Goal: Information Seeking & Learning: Learn about a topic

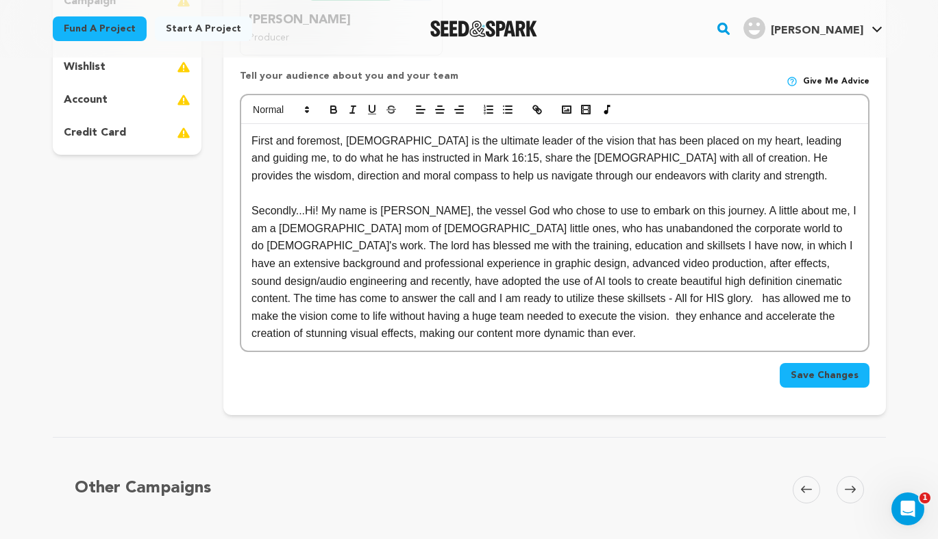
click at [438, 228] on p "Secondly...Hi! My name is [PERSON_NAME], the vessel God who chose to use to emb…" at bounding box center [553, 272] width 605 height 140
click at [536, 238] on p "Secondly...Hi! My name is [PERSON_NAME], the vessel God who chose to use to emb…" at bounding box center [553, 272] width 605 height 140
click at [553, 229] on p "Secondly...Hi! My name is [PERSON_NAME], the vessel God who chose to use to emb…" at bounding box center [553, 272] width 605 height 140
drag, startPoint x: 553, startPoint y: 229, endPoint x: 651, endPoint y: 229, distance: 98.6
click at [651, 229] on p "Secondly...Hi! My name is [PERSON_NAME], the vessel God who chose to use to emb…" at bounding box center [553, 272] width 605 height 140
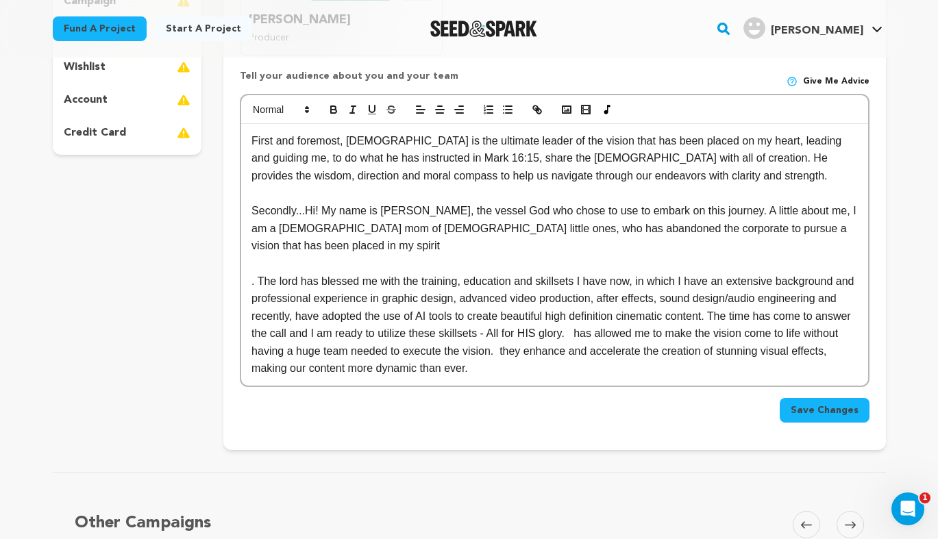
click at [573, 273] on p ". The lord has blessed me with the training, education and skillsets I have now…" at bounding box center [553, 325] width 605 height 105
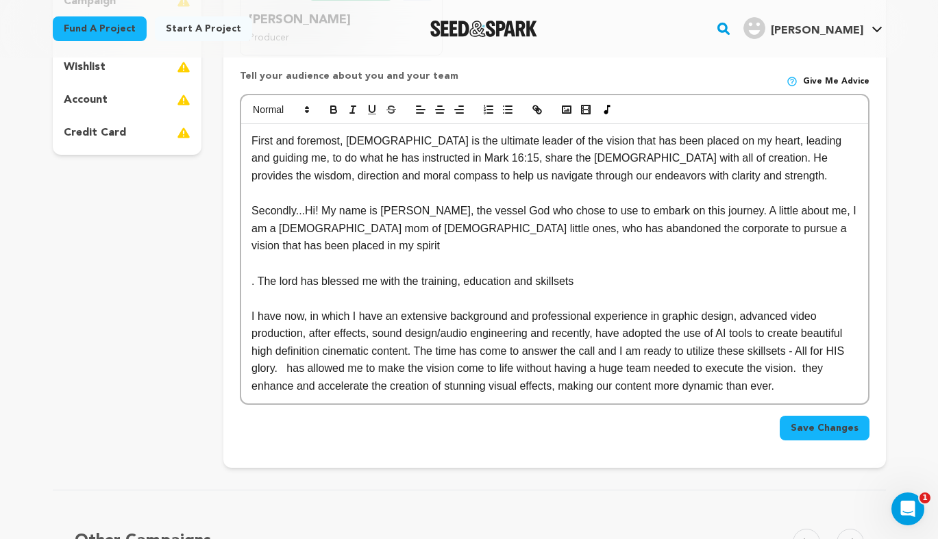
click at [573, 273] on p ". The lord has blessed me with the training, education and skillsets" at bounding box center [553, 282] width 605 height 18
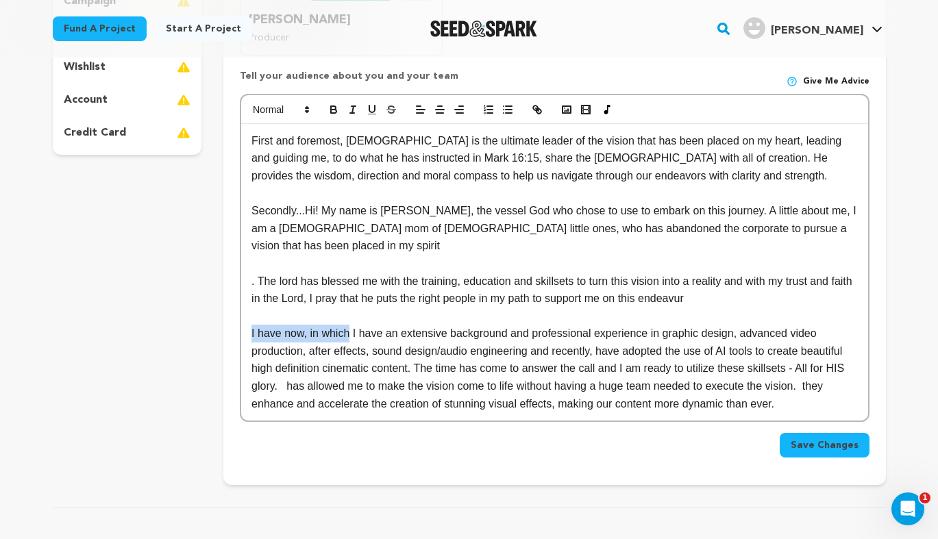
drag, startPoint x: 349, startPoint y: 317, endPoint x: 239, endPoint y: 319, distance: 109.6
click at [239, 319] on div "Crew up your campaign! Invite your team members with the email address they use…" at bounding box center [554, 150] width 662 height 670
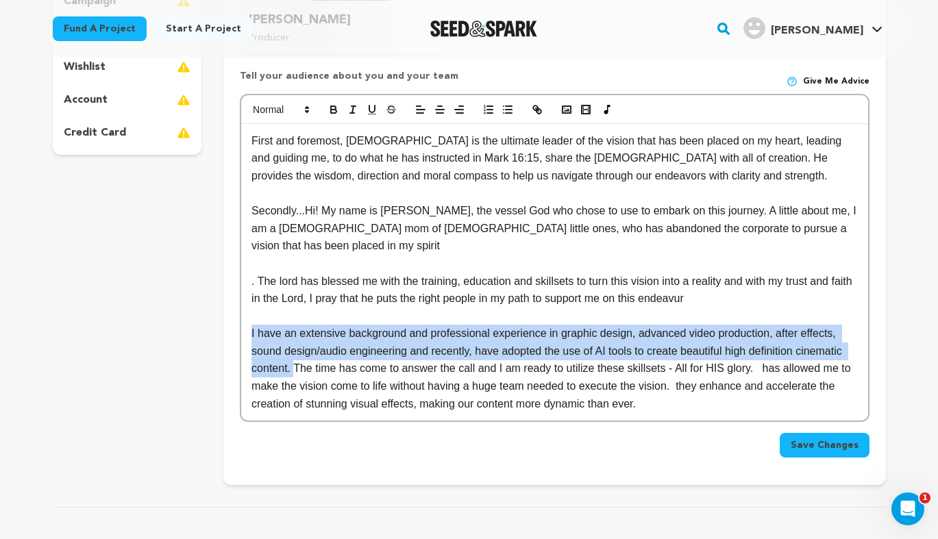
drag, startPoint x: 292, startPoint y: 349, endPoint x: 234, endPoint y: 321, distance: 65.5
click at [234, 321] on div "Crew up your campaign! Invite your team members with the email address they use…" at bounding box center [554, 150] width 662 height 670
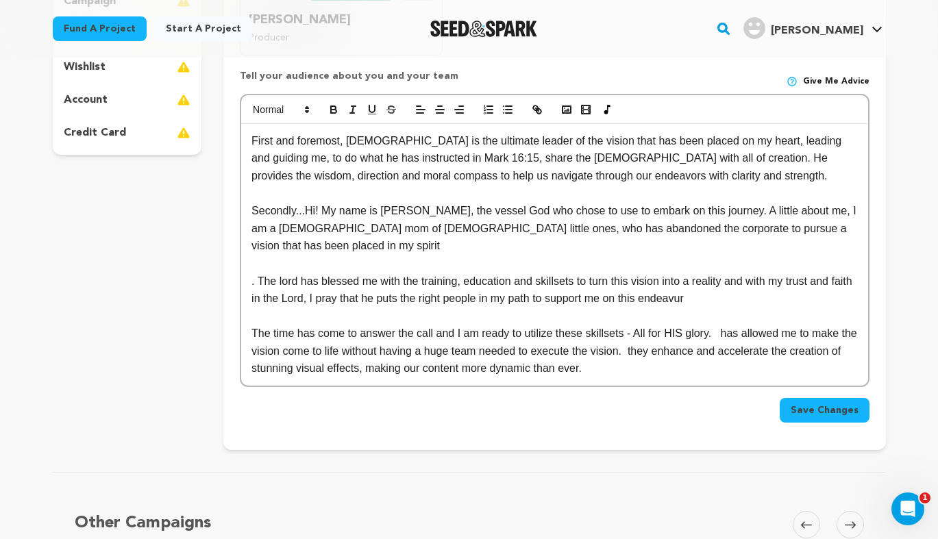
click at [804, 227] on p "Secondly...Hi! My name is [PERSON_NAME], the vessel God who chose to use to emb…" at bounding box center [553, 228] width 605 height 53
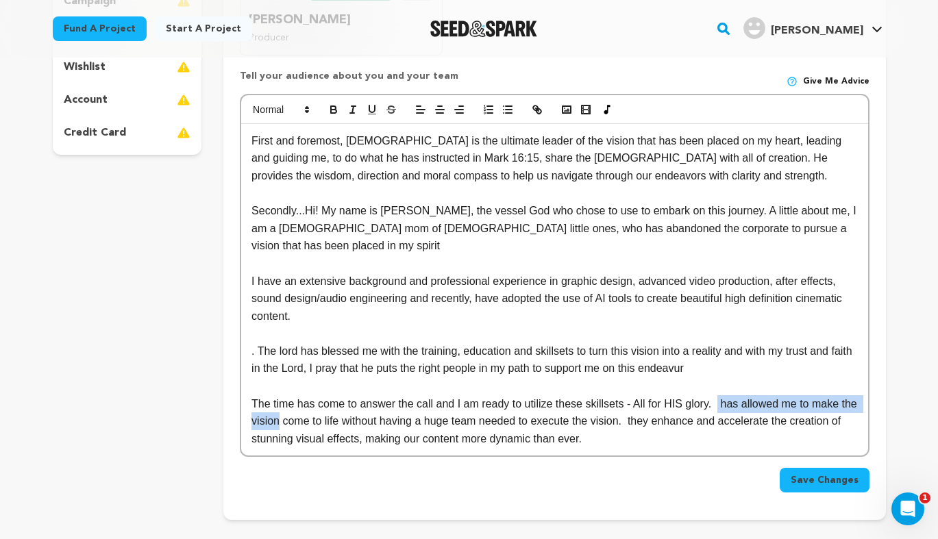
drag, startPoint x: 715, startPoint y: 384, endPoint x: 279, endPoint y: 402, distance: 436.0
click at [279, 402] on p "The time has come to answer the call and I am ready to utilize these skillsets …" at bounding box center [553, 421] width 605 height 53
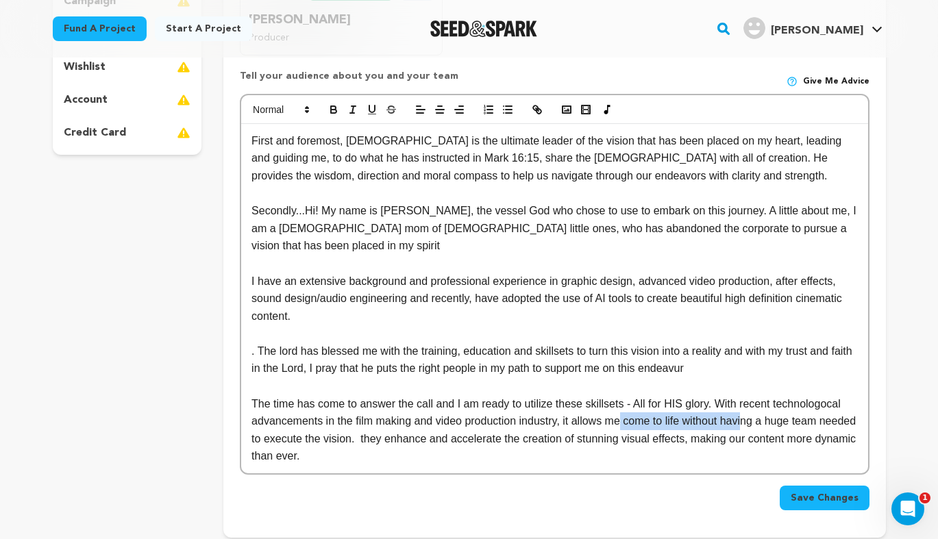
drag, startPoint x: 622, startPoint y: 405, endPoint x: 746, endPoint y: 399, distance: 124.1
click at [746, 399] on p "The time has come to answer the call and I am ready to utilize these skillsets …" at bounding box center [553, 430] width 605 height 70
drag, startPoint x: 573, startPoint y: 404, endPoint x: 760, endPoint y: 400, distance: 186.3
click at [760, 400] on p "The time has come to answer the call and I am ready to utilize these skillsets …" at bounding box center [553, 430] width 605 height 70
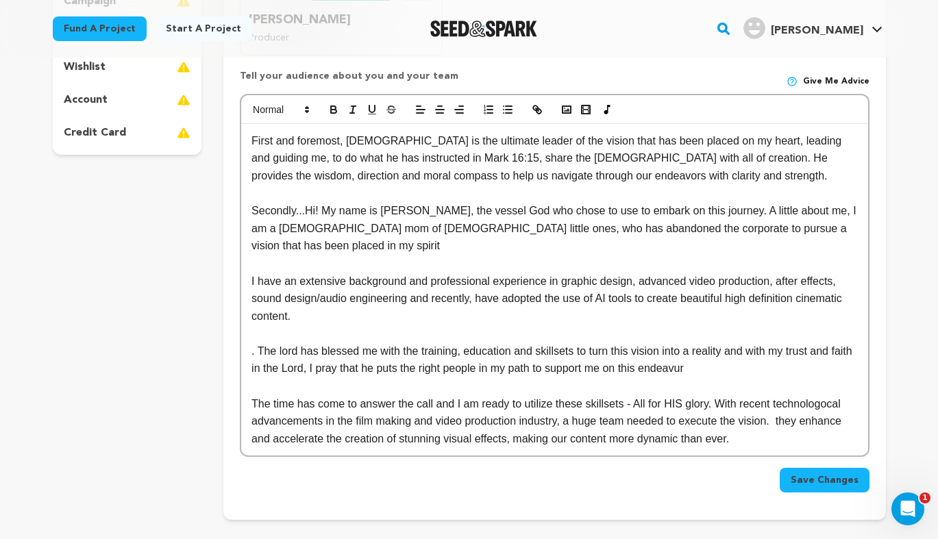
click at [629, 403] on p "The time has come to answer the call and I am ready to utilize these skillsets …" at bounding box center [553, 421] width 605 height 53
drag, startPoint x: 712, startPoint y: 405, endPoint x: 751, endPoint y: 403, distance: 39.8
click at [751, 403] on p "The time has come to answer the call and I am ready to utilize these skillsets …" at bounding box center [553, 421] width 605 height 53
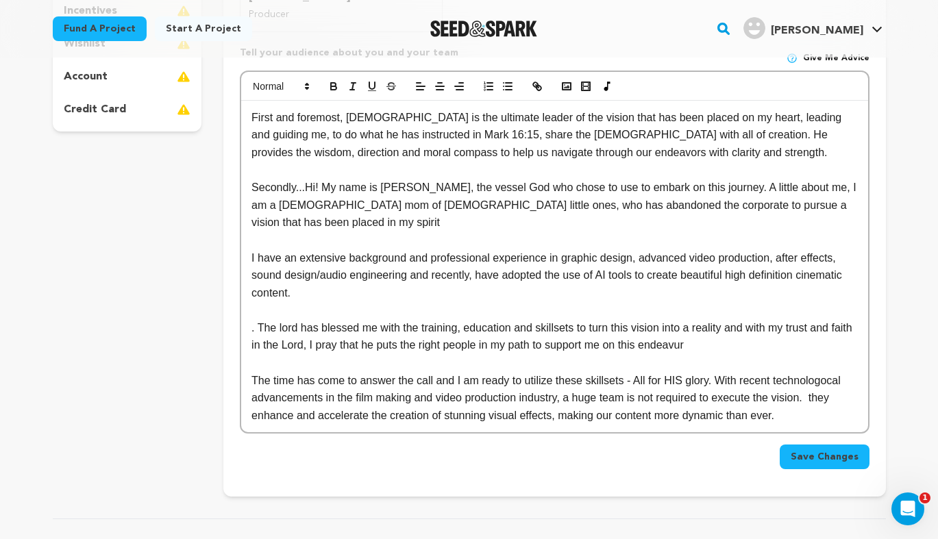
scroll to position [390, 0]
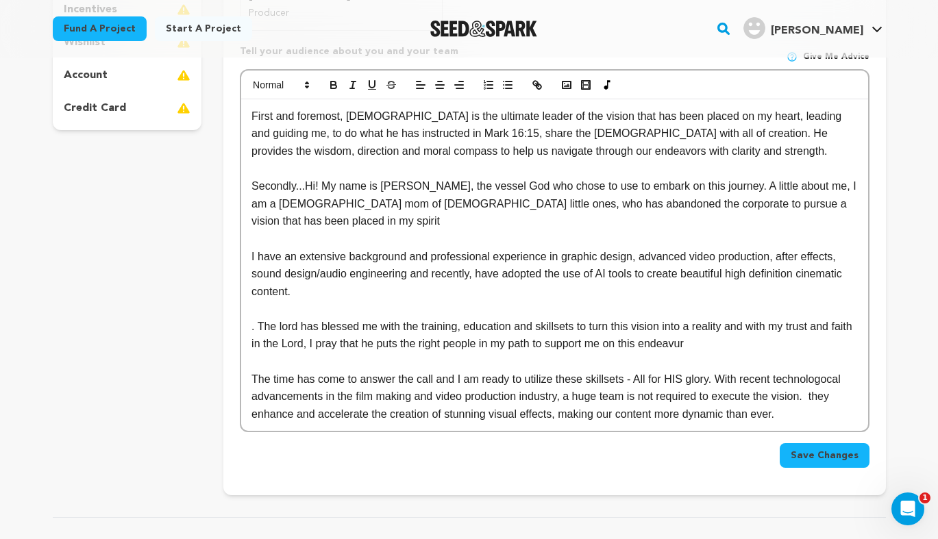
click at [810, 379] on p "The time has come to answer the call and I am ready to utilize these skillsets …" at bounding box center [553, 397] width 605 height 53
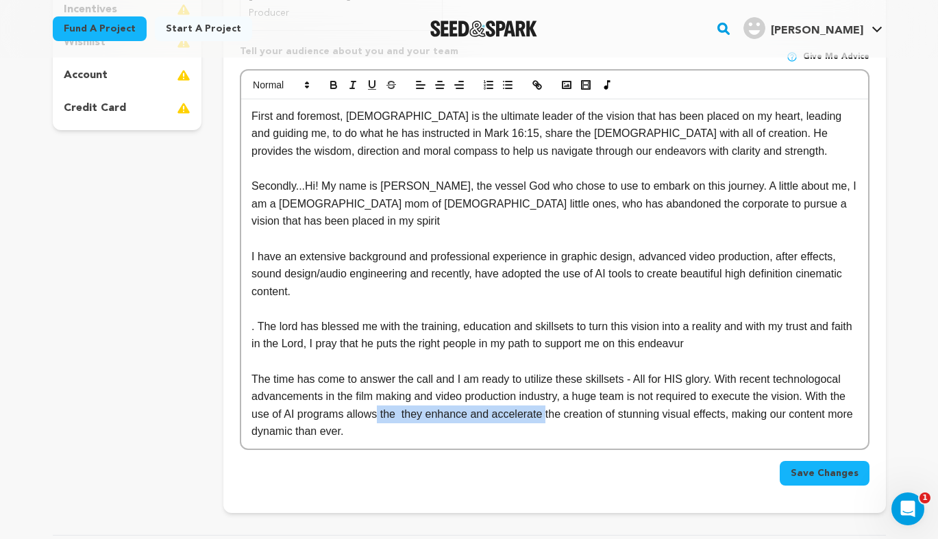
drag, startPoint x: 541, startPoint y: 398, endPoint x: 377, endPoint y: 401, distance: 164.4
click at [377, 401] on p "The time has come to answer the call and I am ready to utilize these skillsets …" at bounding box center [553, 406] width 605 height 70
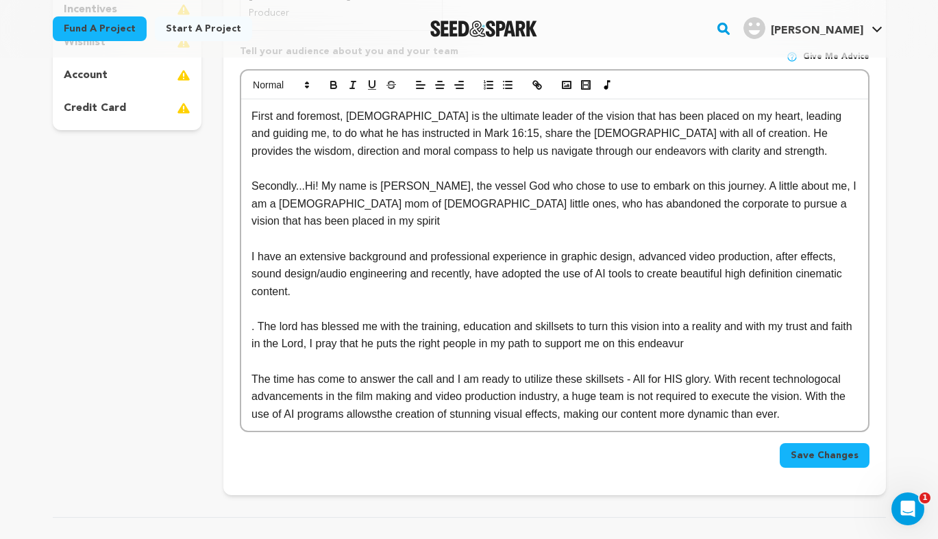
click at [616, 397] on p "The time has come to answer the call and I am ready to utilize these skillsets …" at bounding box center [553, 397] width 605 height 53
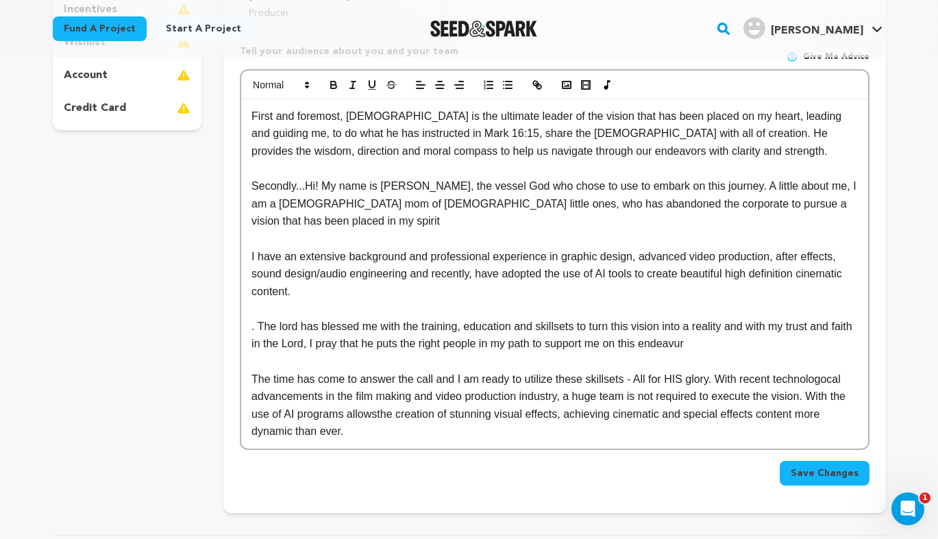
click at [385, 203] on p "Secondly...Hi! My name is [PERSON_NAME], the vessel God who chose to use to emb…" at bounding box center [553, 203] width 605 height 53
click at [530, 203] on p "Secondly...Hi! My name is [PERSON_NAME], the vessel God who chose to use to emb…" at bounding box center [553, 203] width 605 height 53
click at [543, 203] on p "Secondly...Hi! My name is [PERSON_NAME], the vessel God who chose to use to emb…" at bounding box center [553, 203] width 605 height 53
click at [625, 205] on p "Secondly...Hi! My name is [PERSON_NAME], the vessel God who chose to use to emb…" at bounding box center [553, 203] width 605 height 53
click at [344, 218] on p "Secondly...Hi! My name is [PERSON_NAME], the vessel God who chose to use to emb…" at bounding box center [553, 203] width 605 height 53
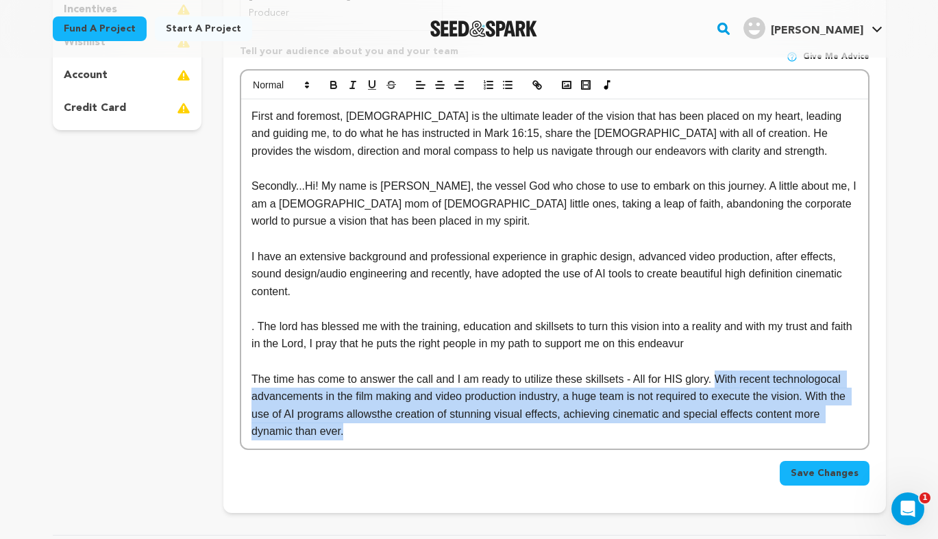
drag, startPoint x: 714, startPoint y: 375, endPoint x: 795, endPoint y: 426, distance: 96.0
click at [795, 426] on p "The time has come to answer the call and I am ready to utilize these skillsets …" at bounding box center [553, 406] width 605 height 70
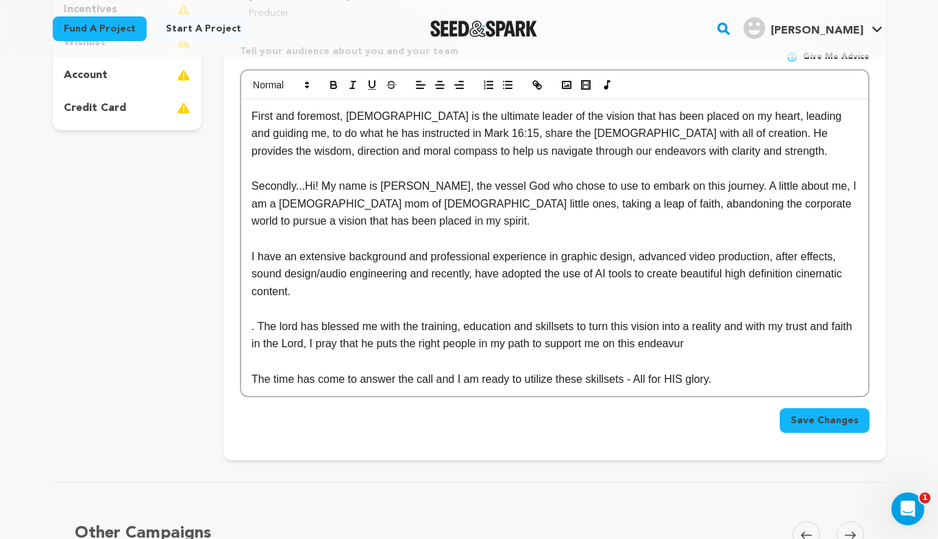
click at [255, 326] on p ". The lord has blessed me with the training, education and skillsets to turn th…" at bounding box center [553, 335] width 605 height 35
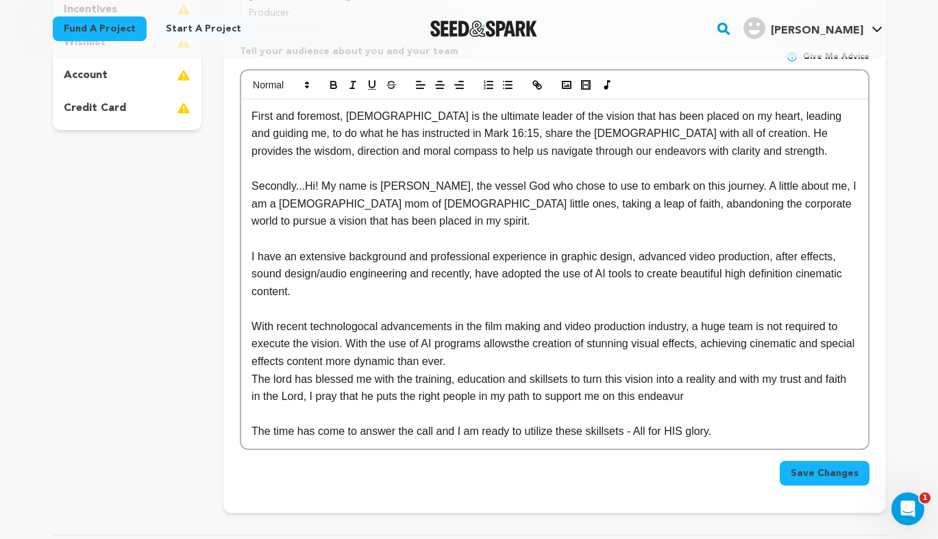
drag, startPoint x: 723, startPoint y: 431, endPoint x: 245, endPoint y: 427, distance: 477.4
click at [245, 427] on div "First and foremost, [DEMOGRAPHIC_DATA] is the ultimate leader of the vision tha…" at bounding box center [554, 273] width 626 height 349
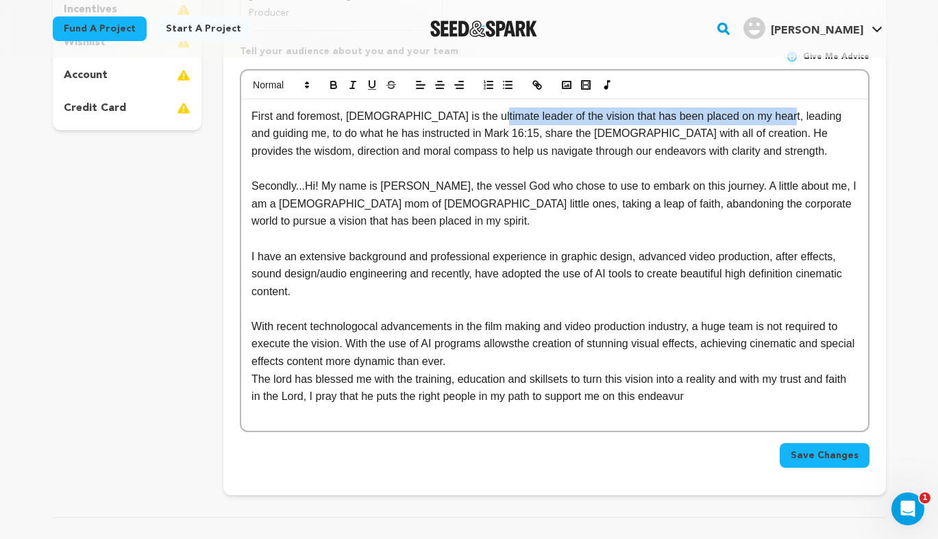
drag, startPoint x: 762, startPoint y: 118, endPoint x: 477, endPoint y: 110, distance: 285.7
click at [477, 110] on p "First and foremost, [DEMOGRAPHIC_DATA] is the ultimate leader of the vision tha…" at bounding box center [553, 134] width 605 height 53
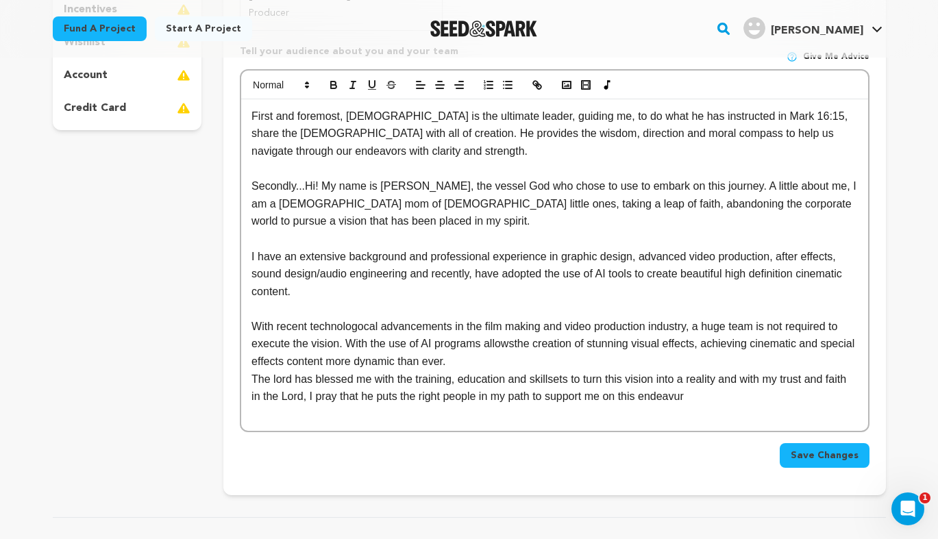
click at [637, 135] on p "First and foremost, [DEMOGRAPHIC_DATA] is the ultimate leader, guiding me, to d…" at bounding box center [553, 134] width 605 height 53
click at [783, 135] on p "First and foremost, [DEMOGRAPHIC_DATA] is the ultimate leader, guiding me, to d…" at bounding box center [553, 134] width 605 height 53
click at [805, 183] on p "Secondly...Hi! My name is [PERSON_NAME], the vessel God who chose to use to emb…" at bounding box center [553, 203] width 605 height 53
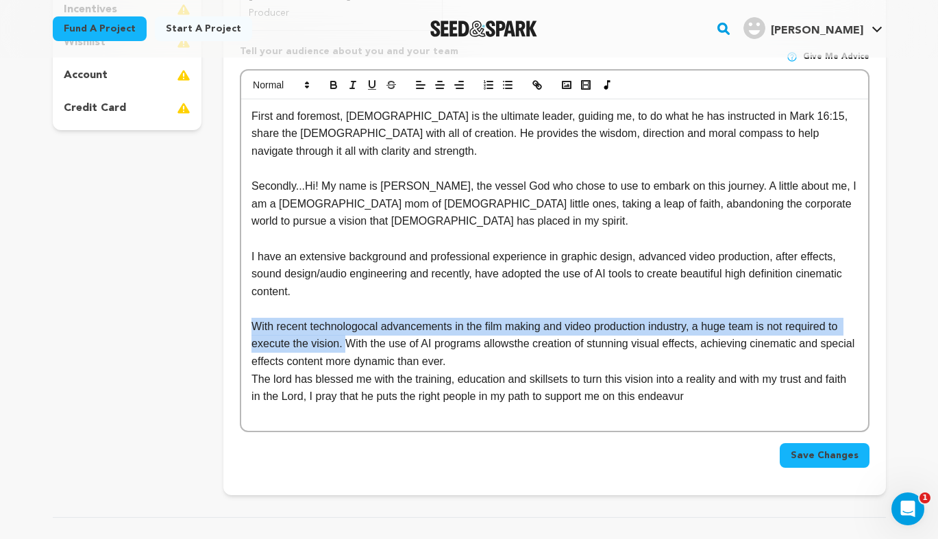
drag, startPoint x: 344, startPoint y: 326, endPoint x: 253, endPoint y: 314, distance: 91.1
click at [253, 318] on p "With recent technologocal advancements in the film making and video production …" at bounding box center [553, 344] width 605 height 53
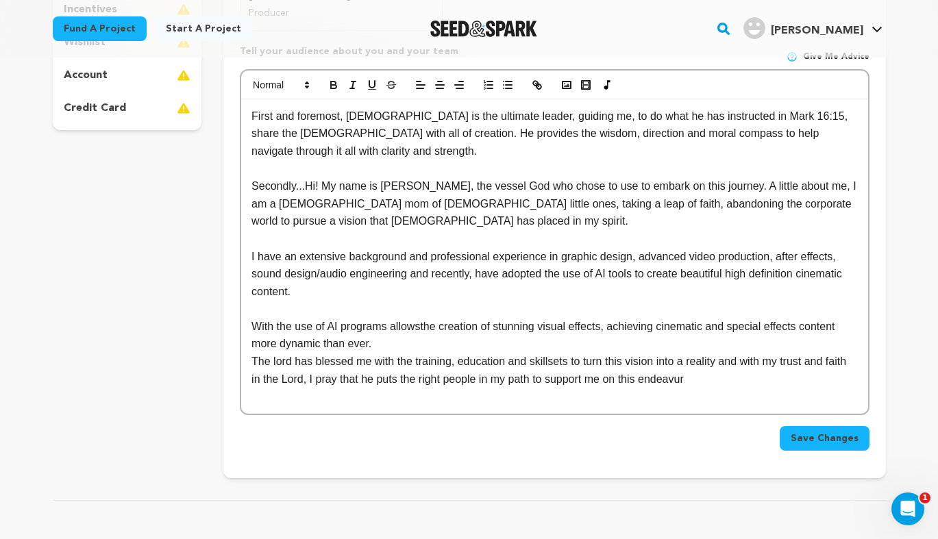
click at [251, 238] on div "First and foremost, [DEMOGRAPHIC_DATA] is the ultimate leader, guiding me, to d…" at bounding box center [554, 256] width 626 height 314
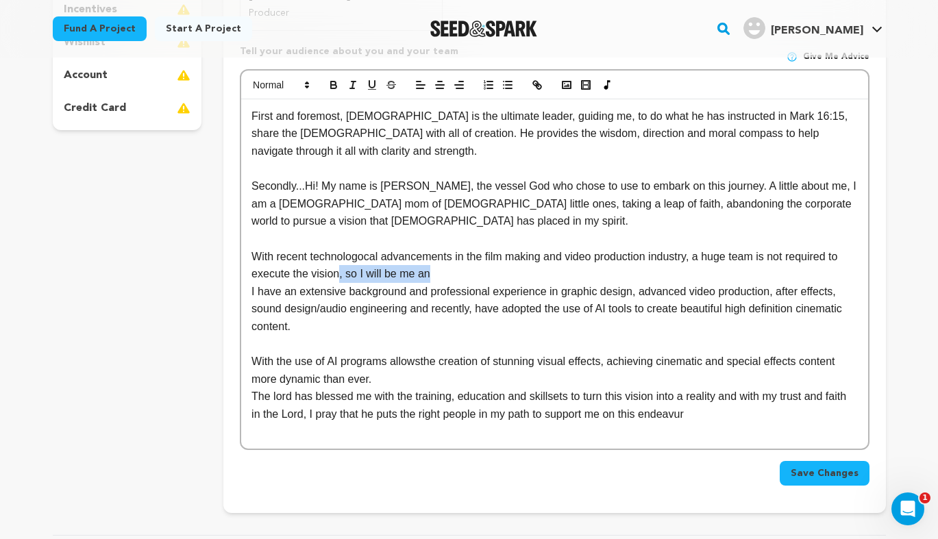
drag, startPoint x: 444, startPoint y: 255, endPoint x: 340, endPoint y: 260, distance: 104.9
click at [340, 260] on p "With recent technologocal advancements in the film making and video production …" at bounding box center [553, 265] width 605 height 35
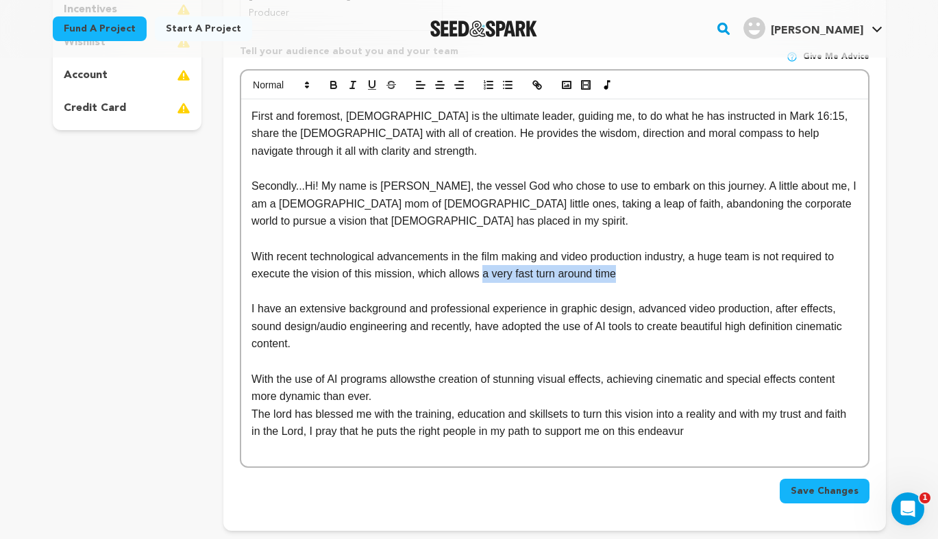
drag, startPoint x: 618, startPoint y: 262, endPoint x: 479, endPoint y: 260, distance: 139.1
click at [479, 260] on p "With recent technological advancements in the film making and video production …" at bounding box center [553, 265] width 605 height 35
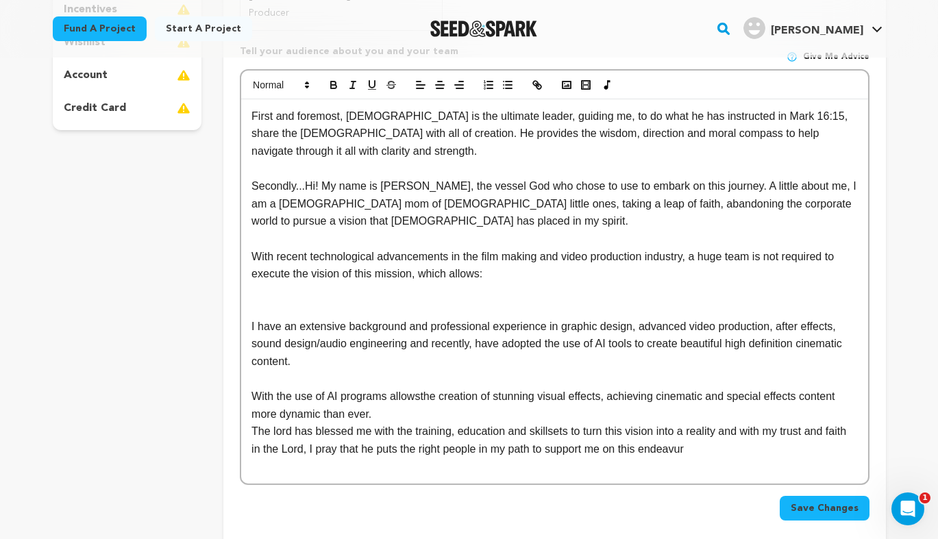
click at [479, 260] on p "With recent technological advancements in the film making and video production …" at bounding box center [553, 265] width 605 height 35
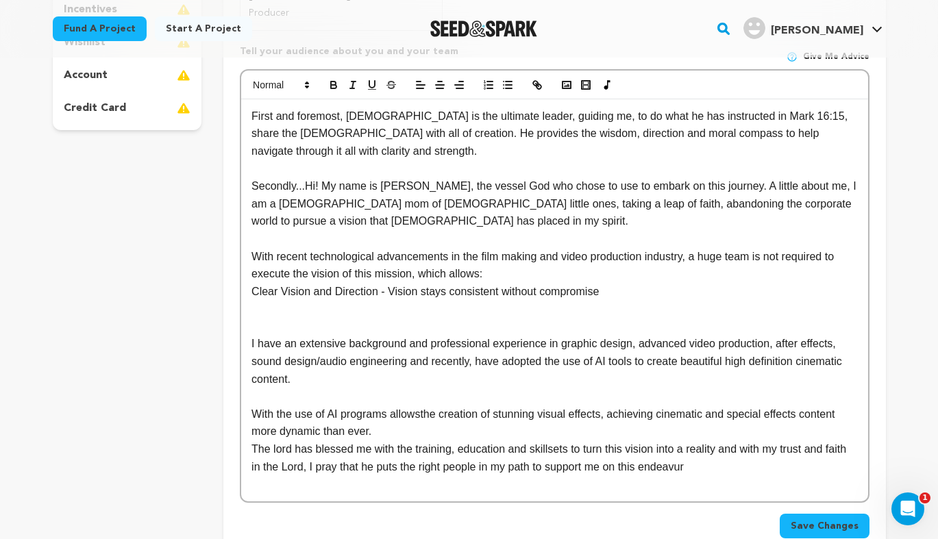
click at [392, 283] on p "Clear Vision and Direction - Vision stays consistent without compromise" at bounding box center [553, 292] width 605 height 18
click at [740, 283] on p "Clear Vision and Direction - Creative and strategic direction stays consistent …" at bounding box center [553, 292] width 605 height 18
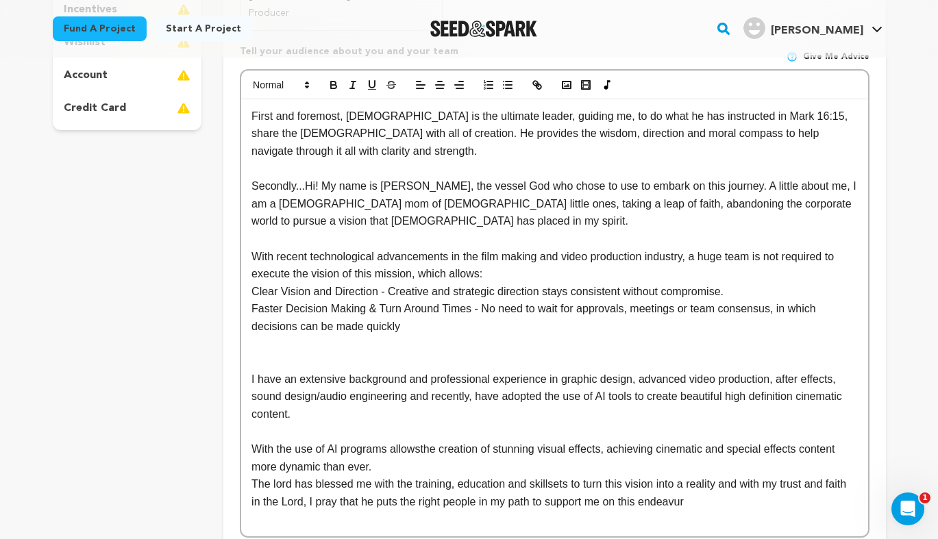
click at [251, 283] on p "Clear Vision and Direction - Creative and strategic direction stays consistent …" at bounding box center [553, 292] width 605 height 18
click at [410, 309] on p "Faster Decision Making & Turn Around Times - No need to wait for approvals, mee…" at bounding box center [553, 317] width 605 height 35
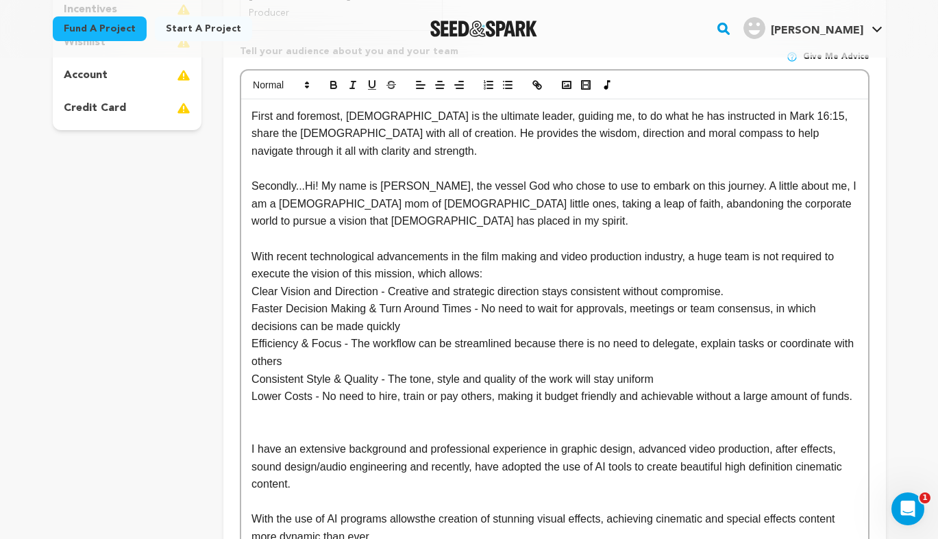
click at [660, 371] on p "Consistent Style & Quality - The tone, style and quality of the work will stay …" at bounding box center [553, 380] width 605 height 18
click at [857, 388] on p "Lower Costs - No need to hire, train or pay others, making it budget friendly a…" at bounding box center [553, 397] width 605 height 18
click at [725, 283] on p "Clear Vision and Direction - Creative and strategic direction stays consistent …" at bounding box center [553, 292] width 605 height 18
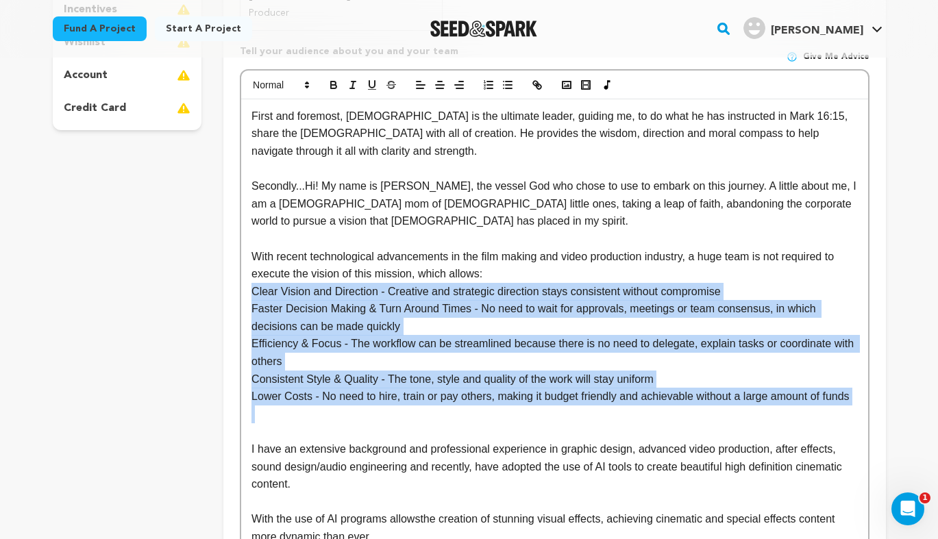
drag, startPoint x: 517, startPoint y: 258, endPoint x: 827, endPoint y: 397, distance: 339.7
click at [827, 397] on div "First and foremost, [DEMOGRAPHIC_DATA] is the ultimate leader, guiding me, to d…" at bounding box center [554, 352] width 626 height 507
click at [509, 89] on icon "button" at bounding box center [507, 85] width 12 height 12
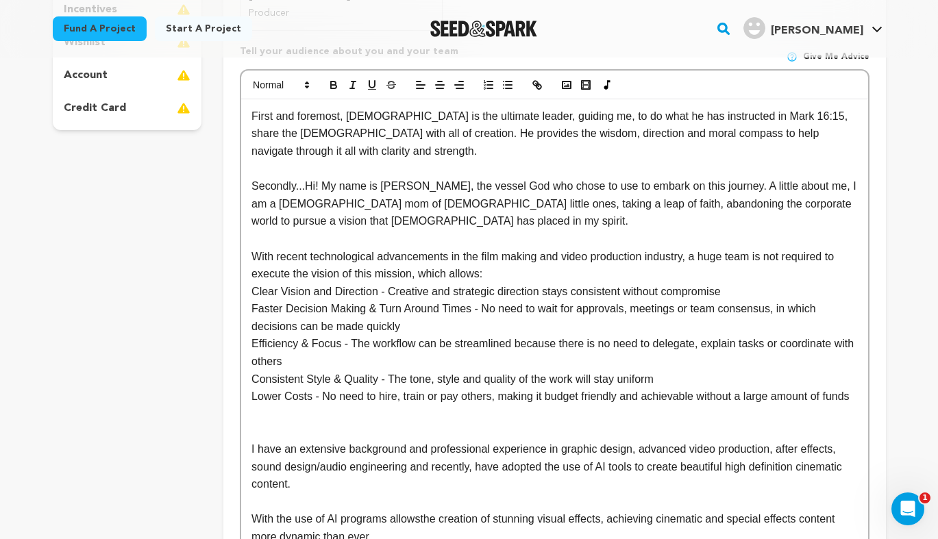
click at [499, 259] on p "With recent technological advancements in the film making and video production …" at bounding box center [553, 265] width 605 height 35
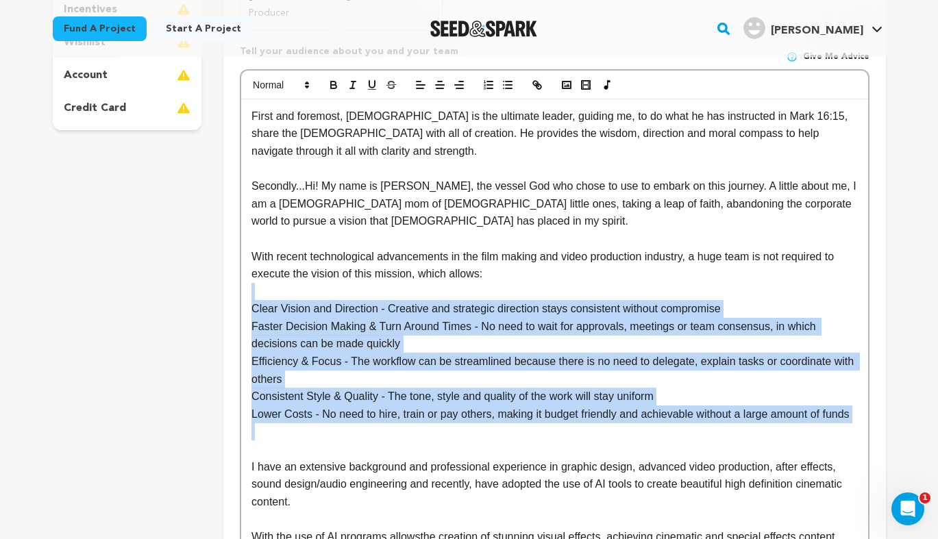
drag, startPoint x: 274, startPoint y: 279, endPoint x: 863, endPoint y: 408, distance: 603.0
click at [863, 408] on div "First and foremost, [DEMOGRAPHIC_DATA] is the ultimate leader, guiding me, to d…" at bounding box center [554, 361] width 626 height 525
click at [507, 86] on icon "button" at bounding box center [507, 85] width 12 height 12
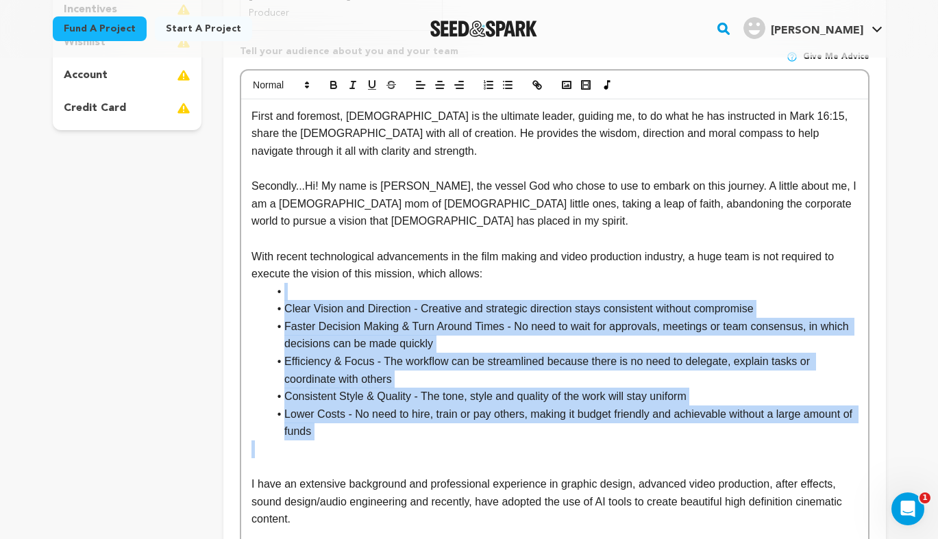
click at [301, 283] on li at bounding box center [562, 292] width 589 height 18
click at [295, 283] on li at bounding box center [562, 292] width 589 height 18
click at [273, 300] on li "Clear Vision and Direction - Creative and strategic direction stays consistent …" at bounding box center [562, 309] width 589 height 18
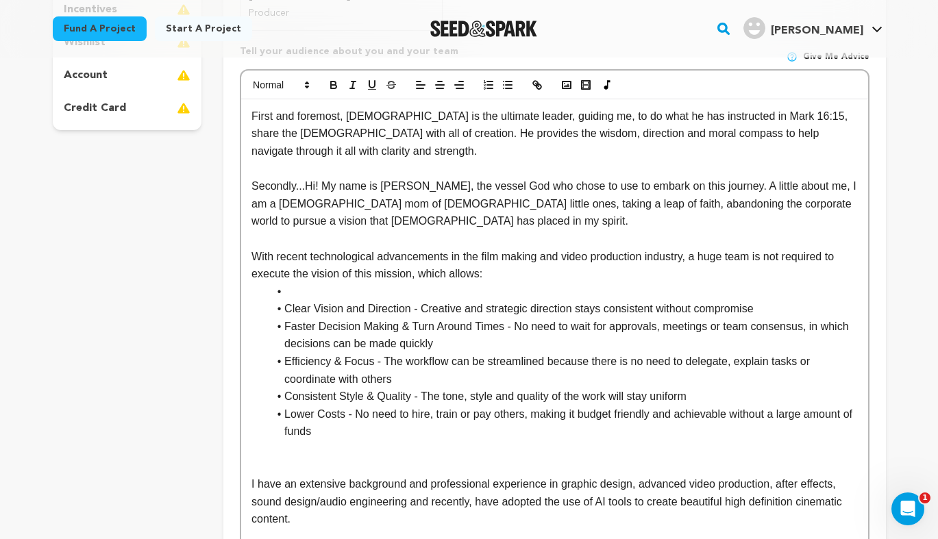
click at [292, 283] on li at bounding box center [562, 292] width 589 height 18
drag, startPoint x: 409, startPoint y: 290, endPoint x: 290, endPoint y: 284, distance: 118.6
click at [290, 300] on li "Clear Vision and Direction - Creative and strategic direction stays consistent …" at bounding box center [562, 309] width 589 height 18
click at [407, 300] on li "Clear Vision and Direction - Creative and strategic direction stays consistent …" at bounding box center [562, 309] width 589 height 18
click at [420, 264] on p "With recent technological advancements in the film making and video production …" at bounding box center [553, 265] width 605 height 35
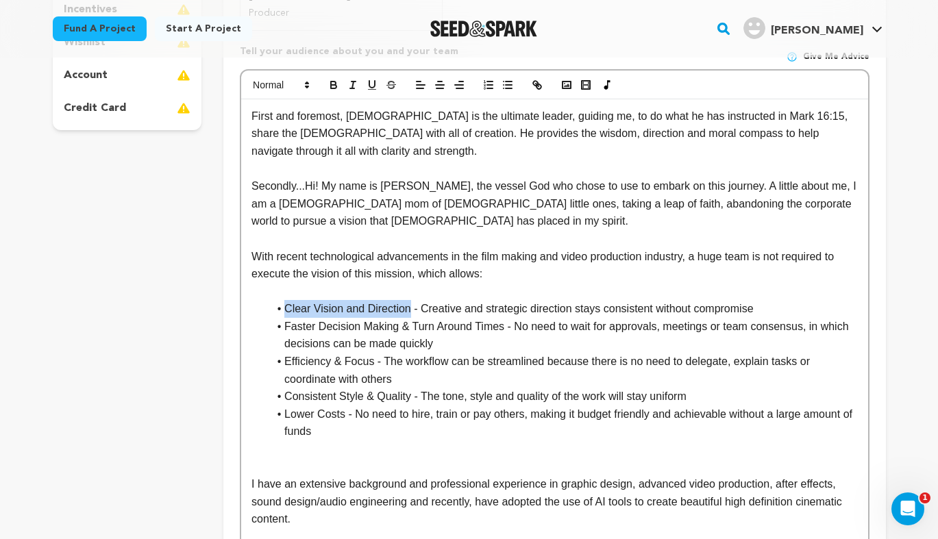
drag, startPoint x: 409, startPoint y: 292, endPoint x: 286, endPoint y: 293, distance: 122.6
click at [286, 300] on li "Clear Vision and Direction - Creative and strategic direction stays consistent …" at bounding box center [562, 309] width 589 height 18
click at [336, 85] on icon "button" at bounding box center [333, 86] width 5 height 3
click at [468, 177] on p "Secondly...Hi! My name is [PERSON_NAME], the vessel God who chose to use to emb…" at bounding box center [553, 203] width 605 height 53
click at [516, 177] on p "Secondly...Hi! My name is [PERSON_NAME], the vessel God who chose to use to emb…" at bounding box center [553, 203] width 605 height 53
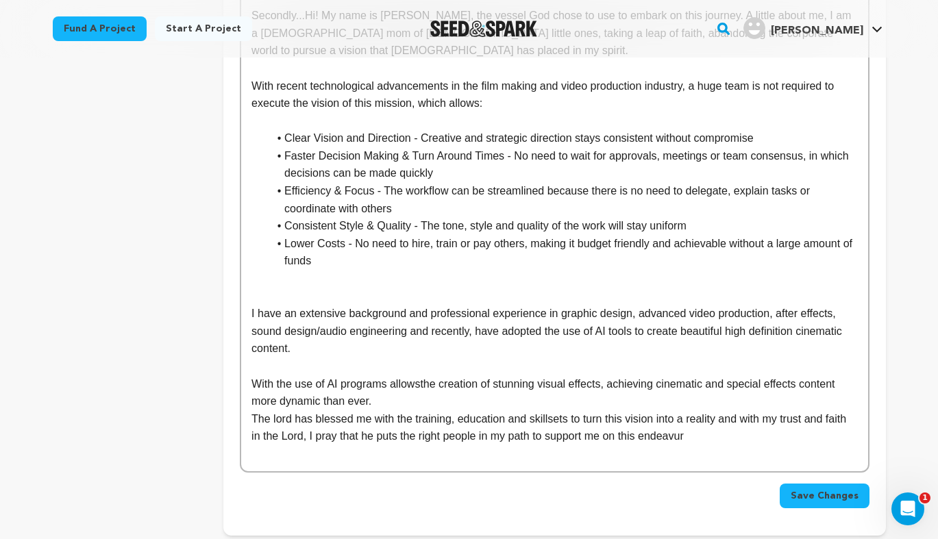
scroll to position [562, 0]
drag, startPoint x: 316, startPoint y: 338, endPoint x: 238, endPoint y: 298, distance: 87.9
click at [238, 298] on div "Crew up your campaign! Invite your team members with the email address they use…" at bounding box center [554, 77] width 662 height 916
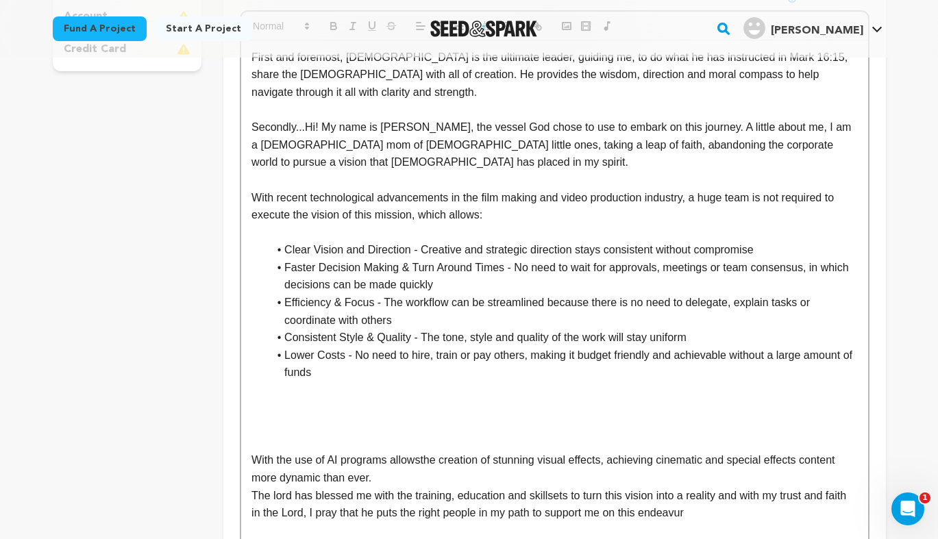
scroll to position [449, 0]
click at [298, 150] on p "Secondly...Hi! My name is [PERSON_NAME], the vessel God chose to use to embark …" at bounding box center [553, 145] width 605 height 53
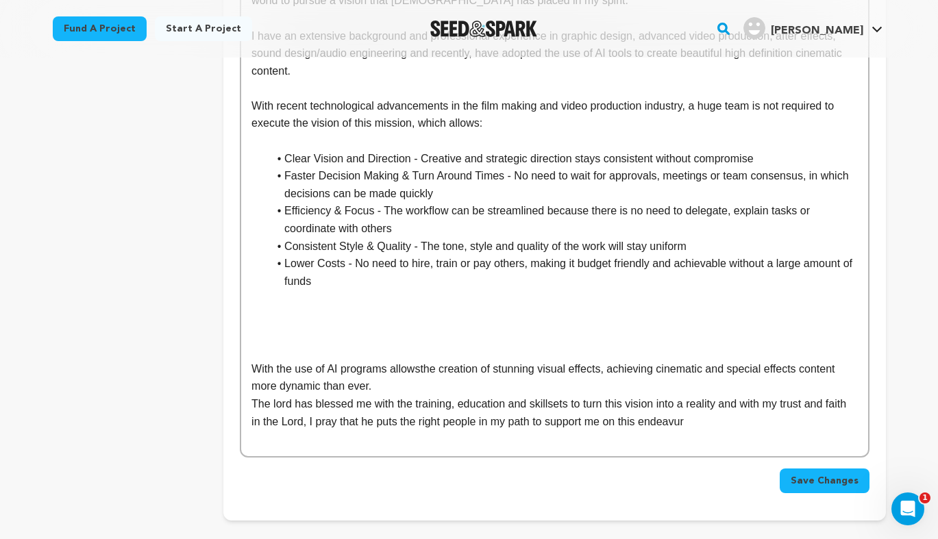
scroll to position [612, 0]
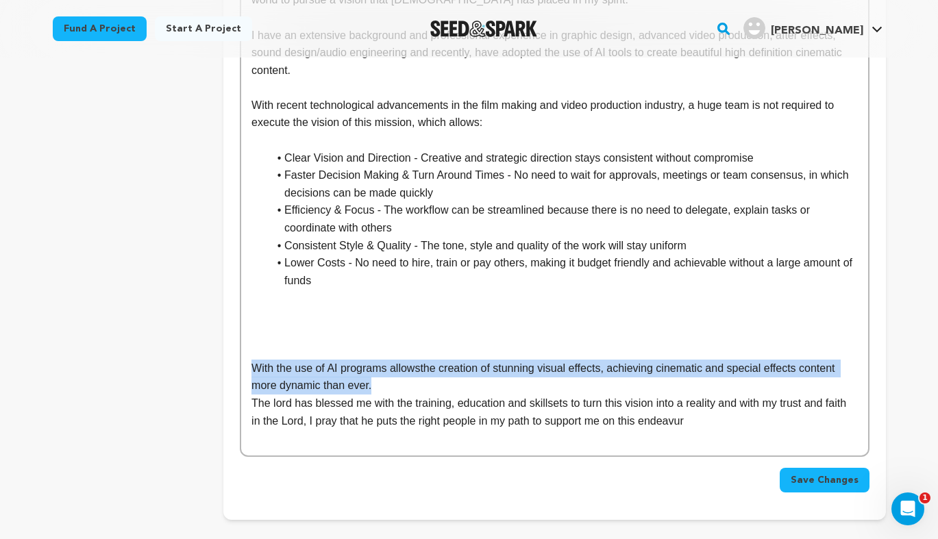
drag, startPoint x: 375, startPoint y: 370, endPoint x: 240, endPoint y: 351, distance: 136.2
click at [240, 351] on div "First and foremost, [DEMOGRAPHIC_DATA] is the ultimate leader, guiding me, to d…" at bounding box center [554, 152] width 629 height 609
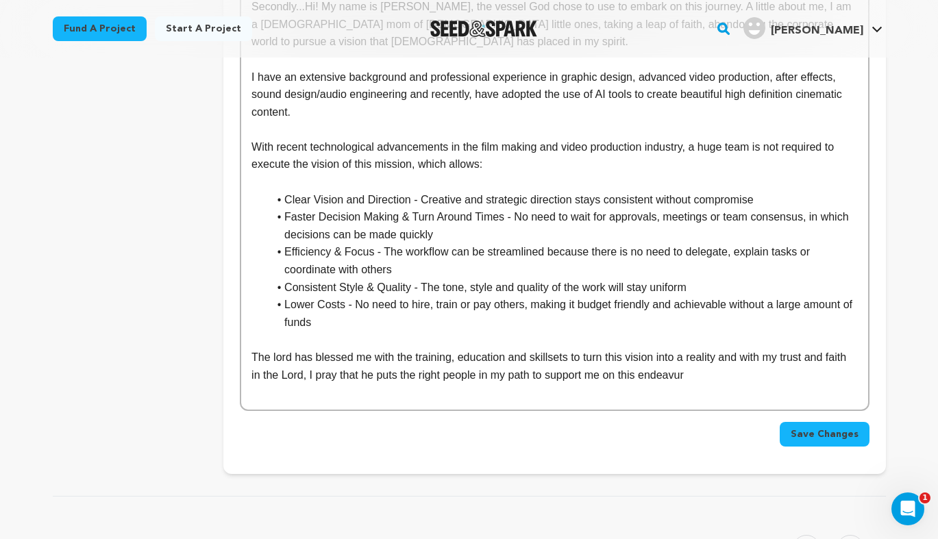
scroll to position [569, 0]
click at [251, 139] on p "With recent technological advancements in the film making and video production …" at bounding box center [553, 156] width 605 height 35
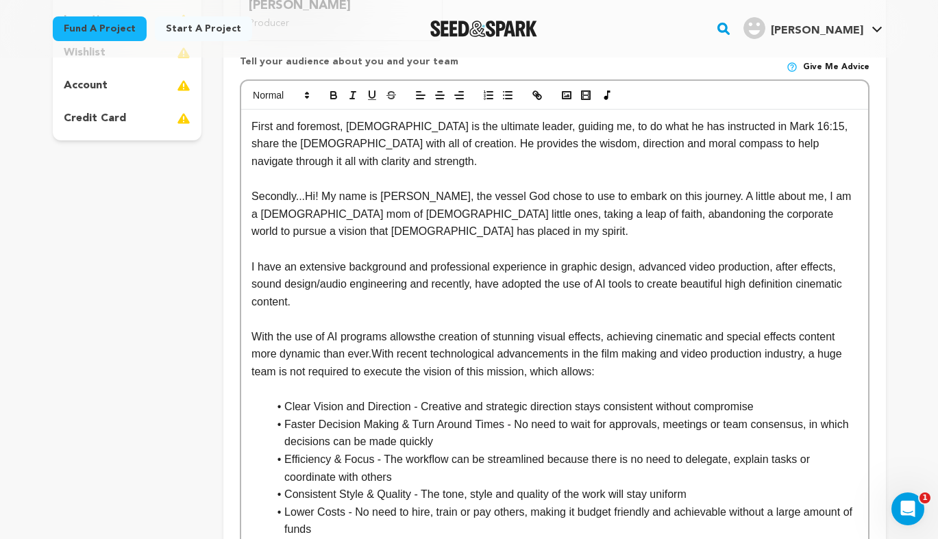
scroll to position [381, 0]
